Goal: Answer question/provide support

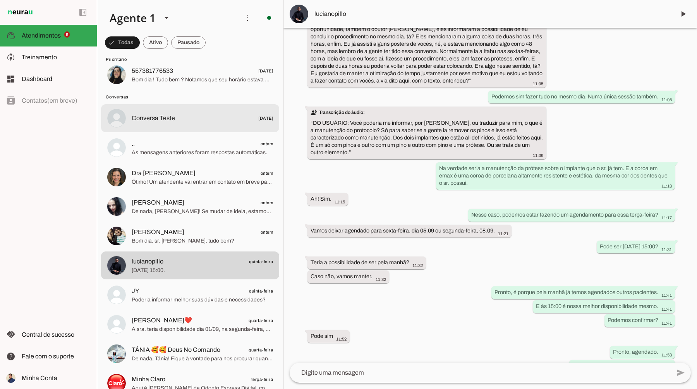
scroll to position [222, 0]
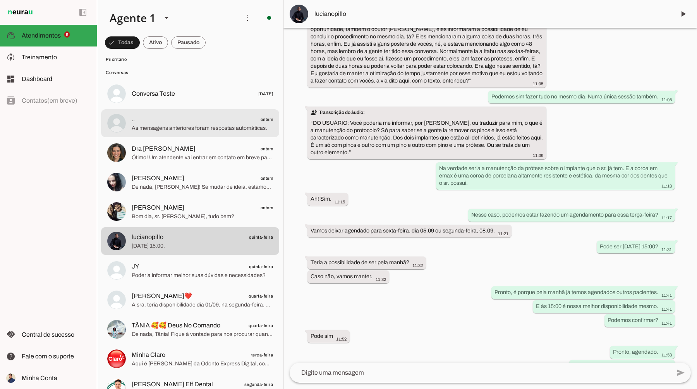
click at [187, 129] on span "As mensagens anteriores foram respostas automáticas." at bounding box center [202, 128] width 141 height 8
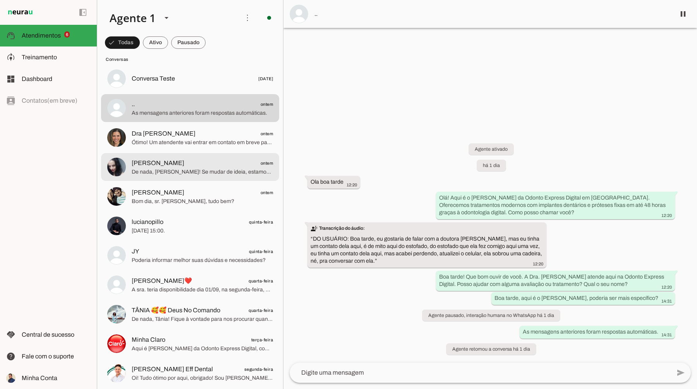
scroll to position [242, 0]
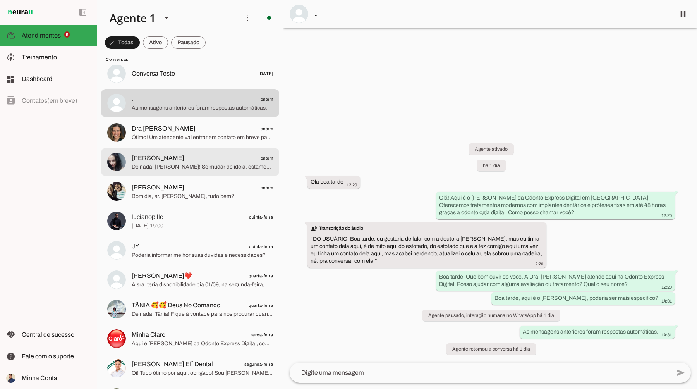
click at [180, 157] on span "Vanessa ontem" at bounding box center [202, 158] width 141 height 10
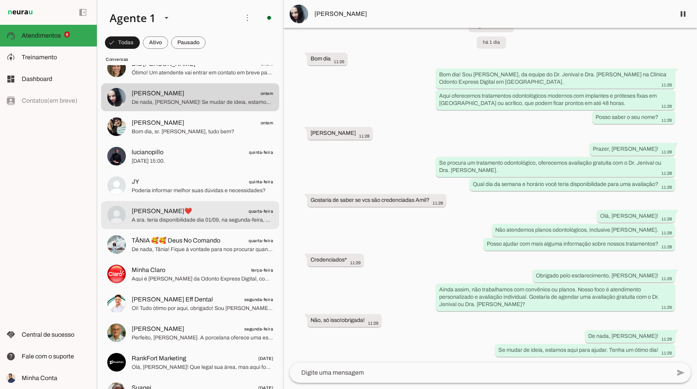
scroll to position [302, 0]
